Goal: Browse casually: Explore the website without a specific task or goal

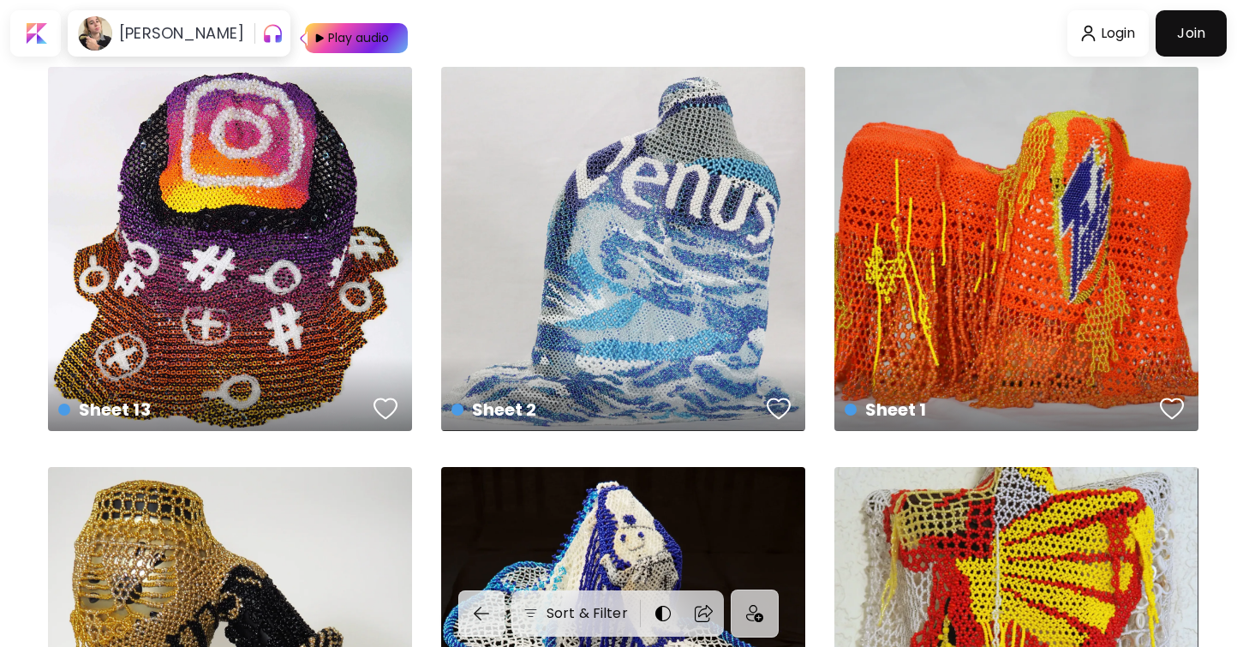
click at [950, 44] on body "[PERSON_NAME] Play audio Login Join Sort & Filter Item 11 US$ 2,000 | 11 x 8 in…" at bounding box center [618, 323] width 1237 height 647
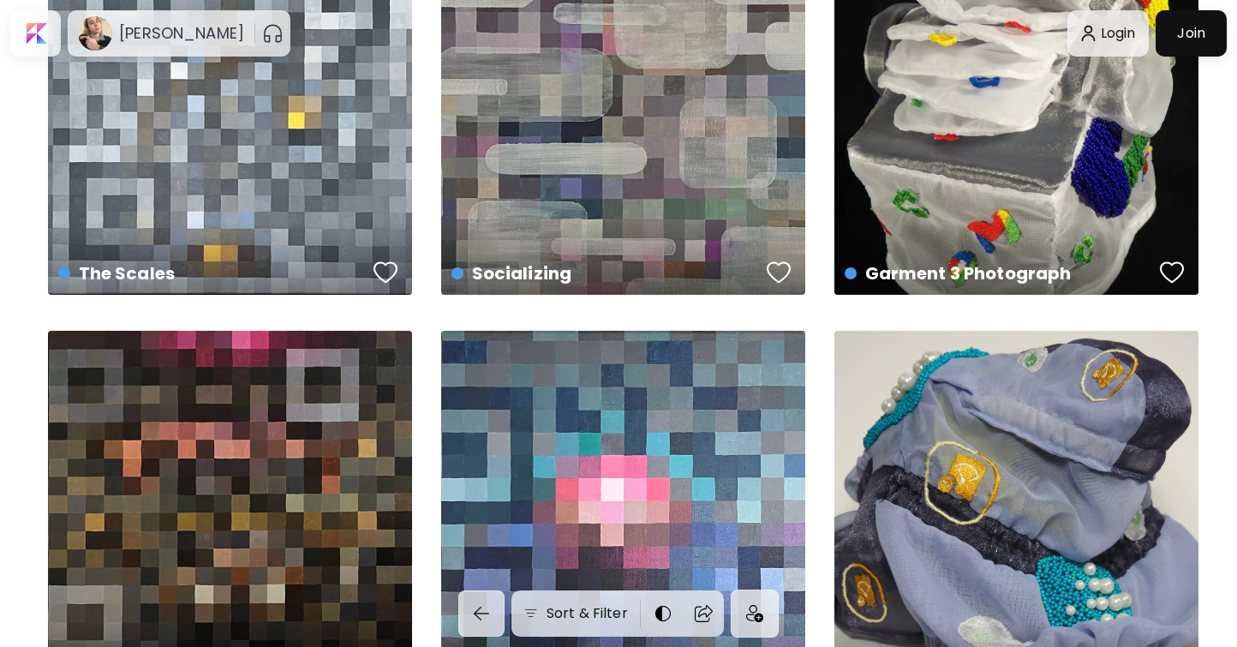
scroll to position [2307, 0]
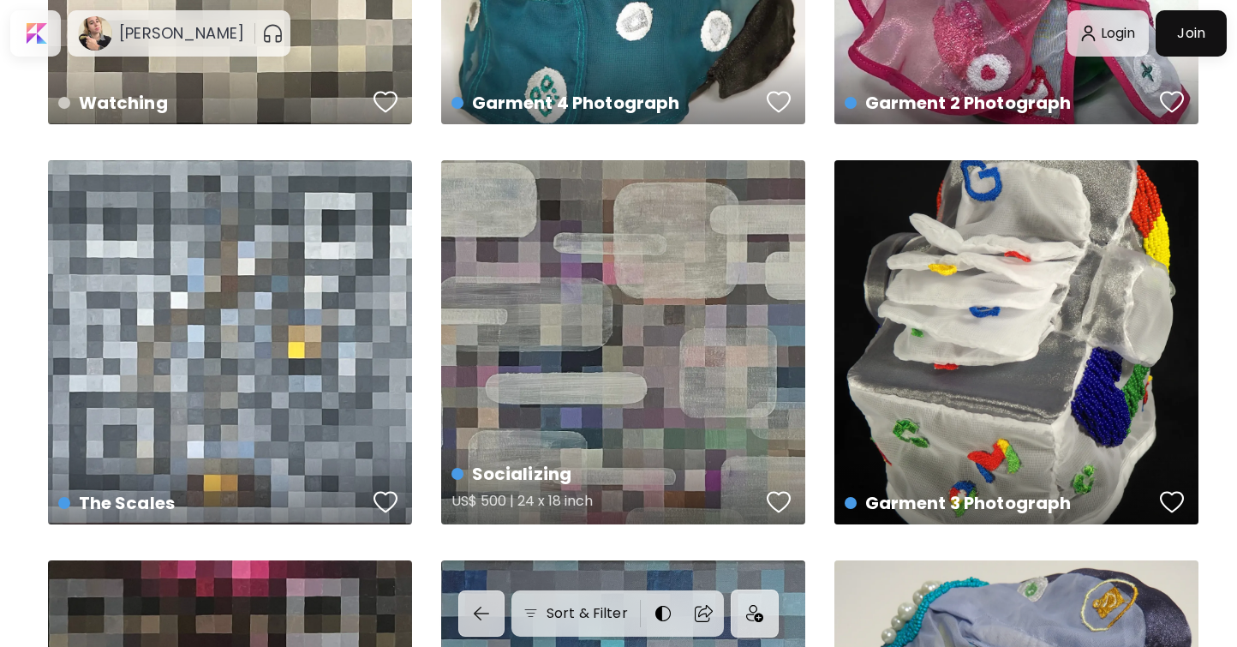
click at [666, 248] on div "Socializing US$ 500 | 24 x 18 inch" at bounding box center [623, 342] width 364 height 364
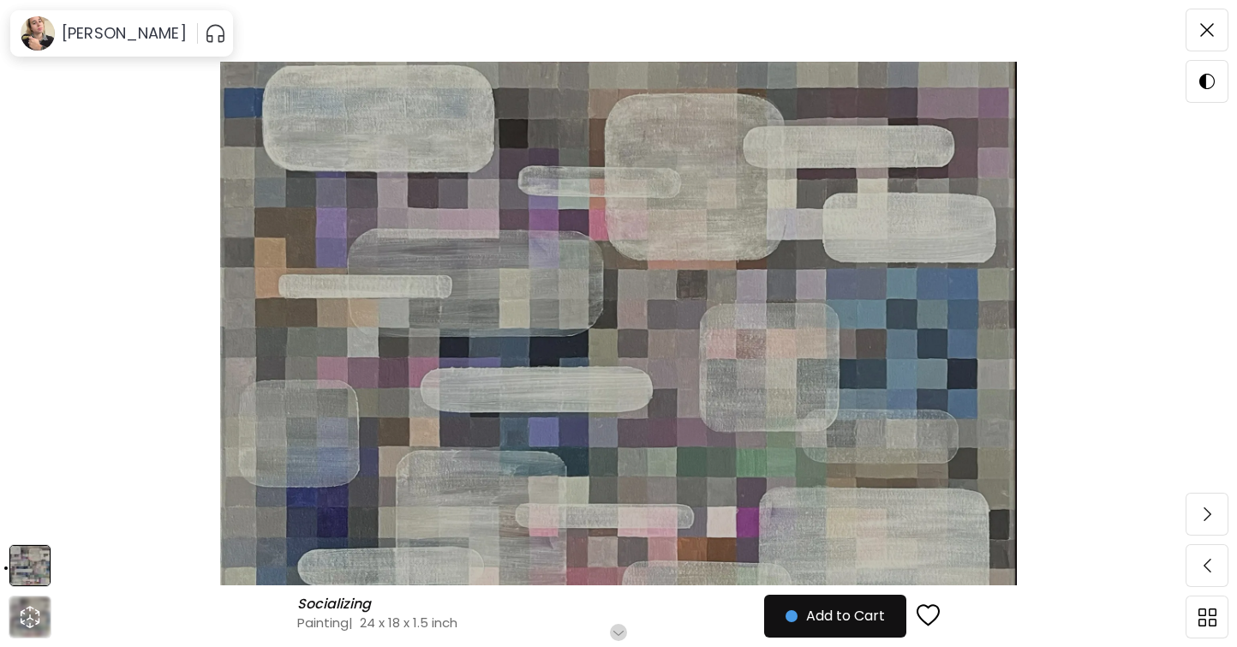
click at [667, 246] on img at bounding box center [618, 323] width 1093 height 523
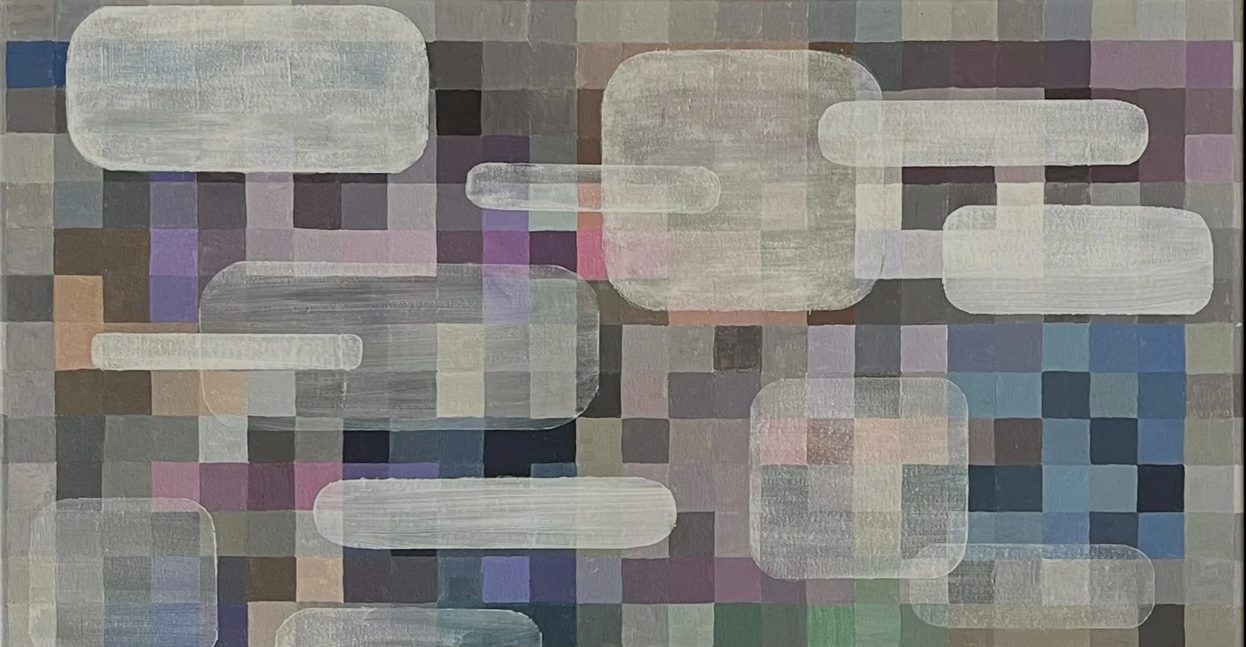
click at [683, 272] on img at bounding box center [623, 409] width 1246 height 819
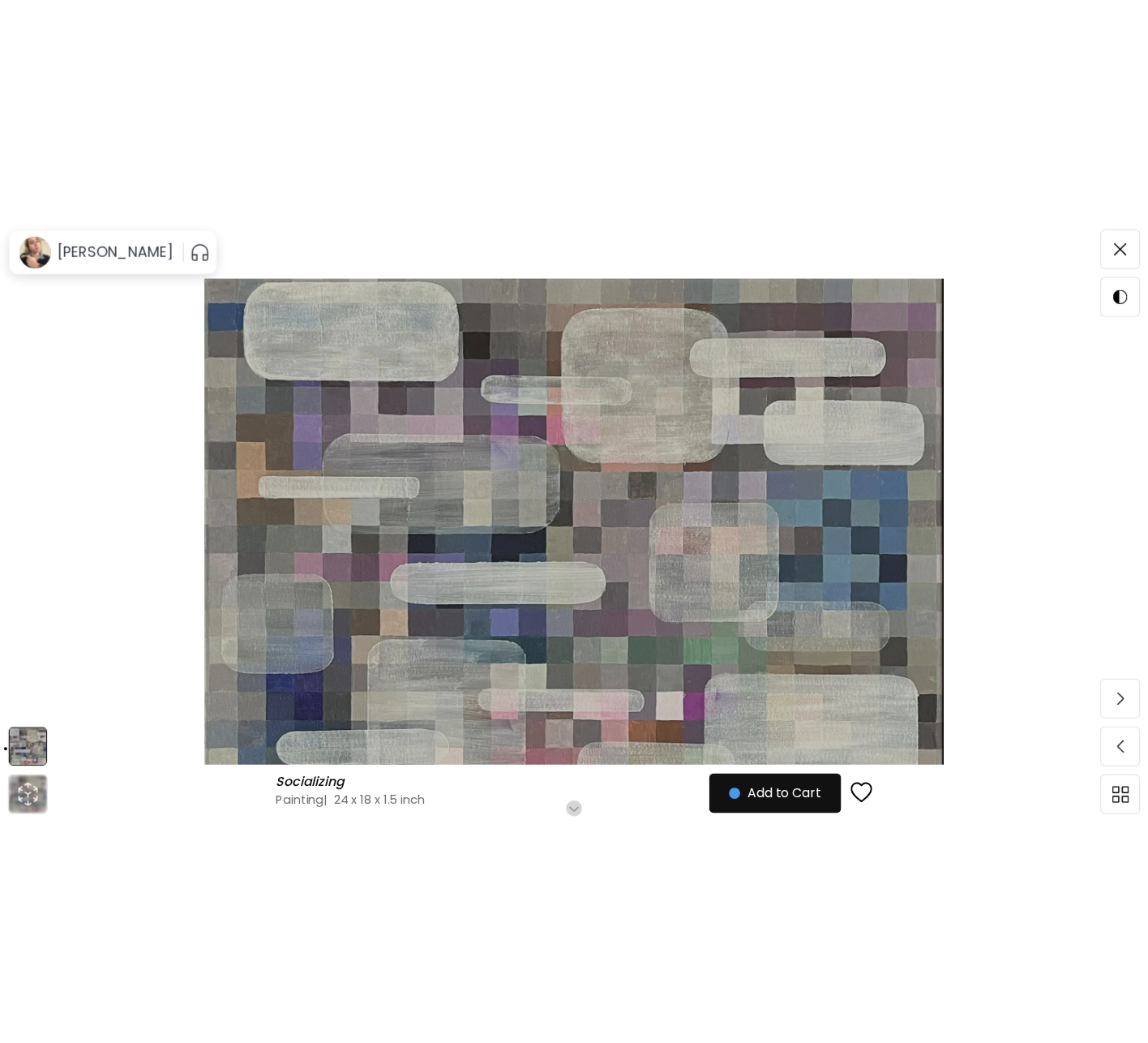
scroll to position [55, 0]
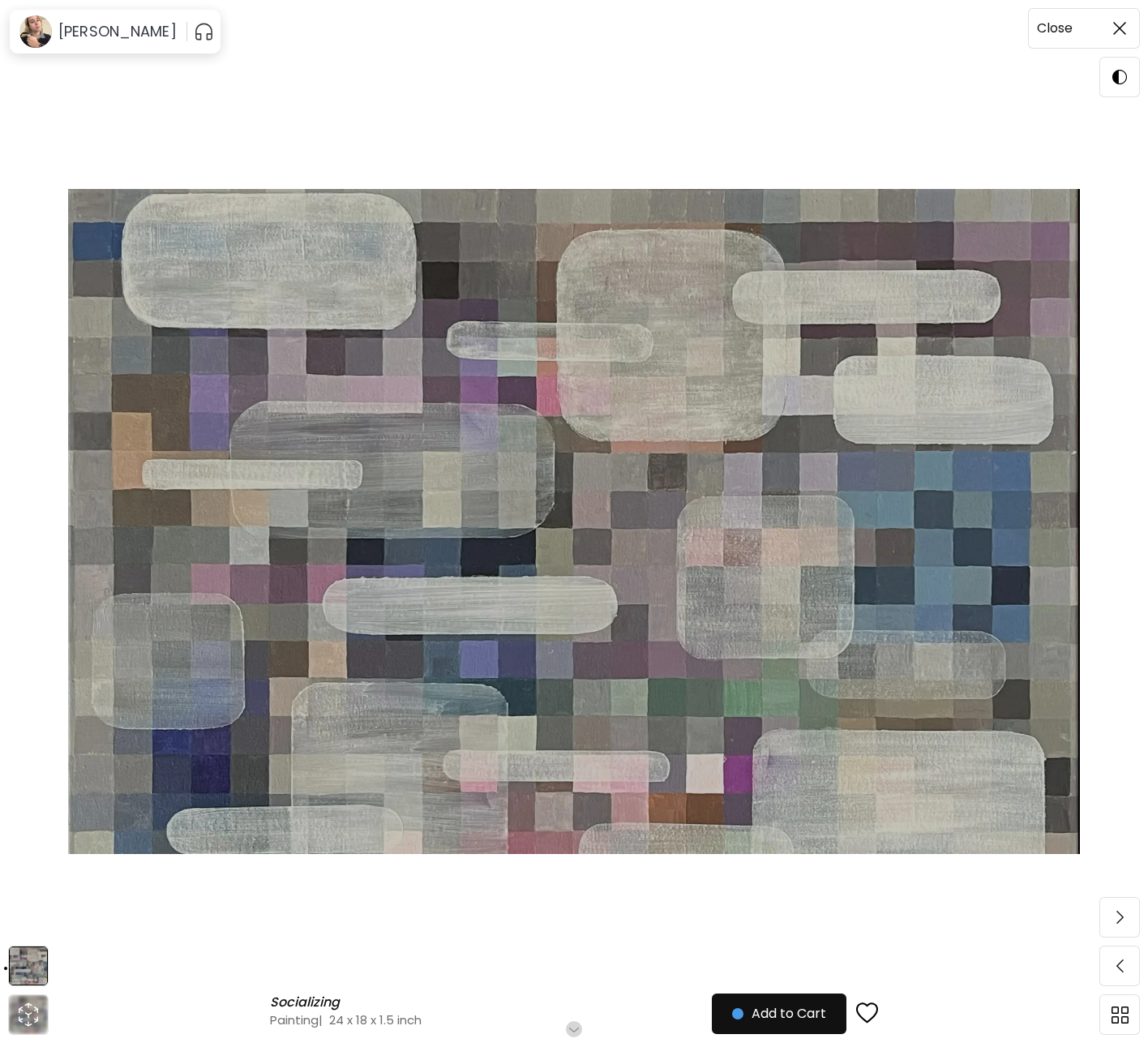
click at [1107, 20] on span at bounding box center [1120, 28] width 34 height 34
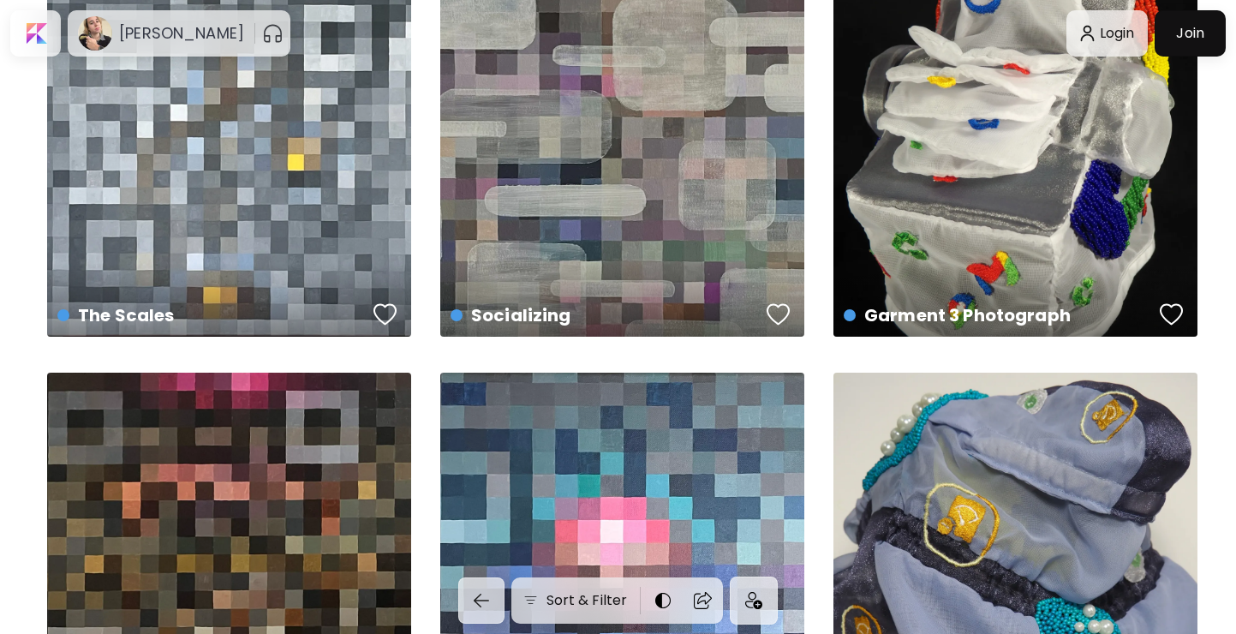
scroll to position [2383, 0]
